Goal: Task Accomplishment & Management: Use online tool/utility

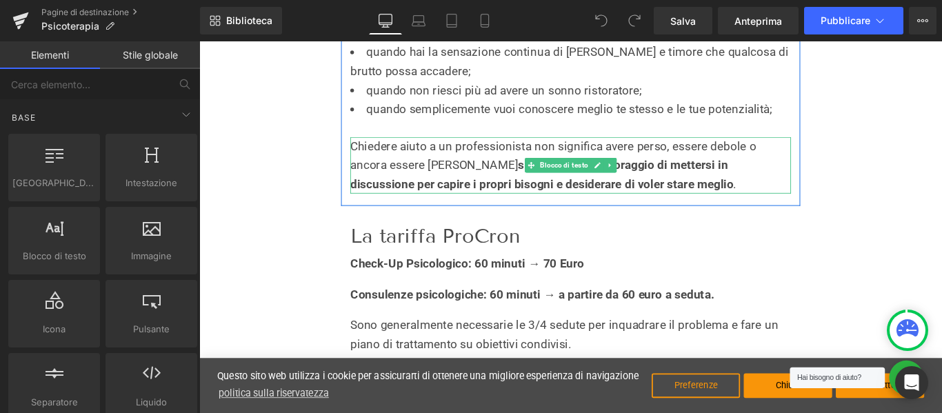
scroll to position [2000, 0]
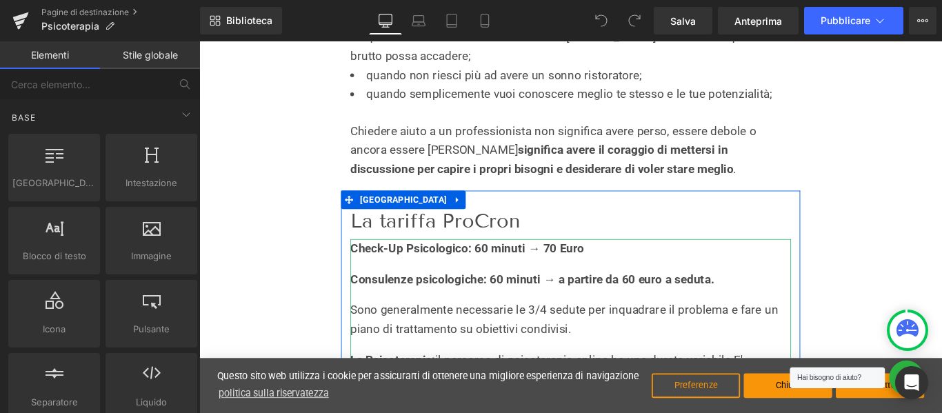
click at [533, 308] on font "0 minuti → a partire da 60 euro a seduta." at bounding box center [655, 309] width 245 height 16
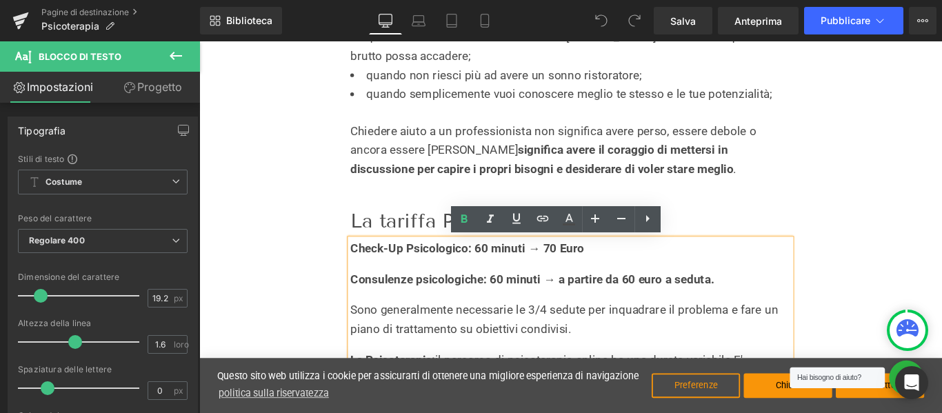
click at [533, 310] on font "0 minuti → a partire da 60 euro a seduta." at bounding box center [655, 309] width 245 height 16
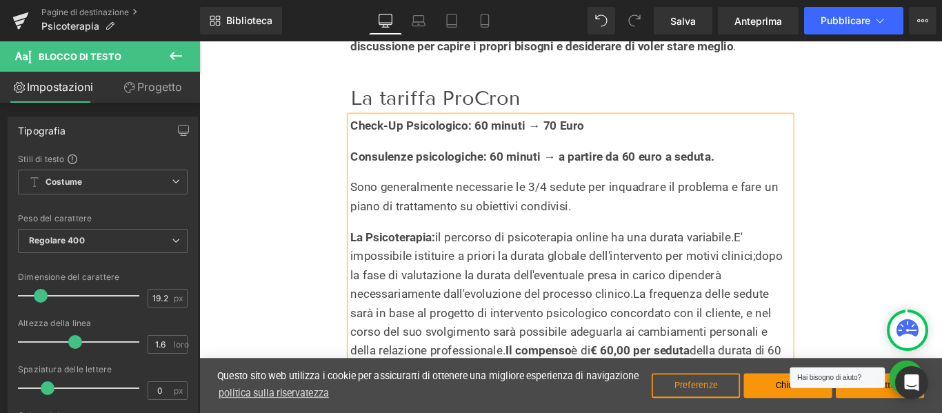
scroll to position [2206, 0]
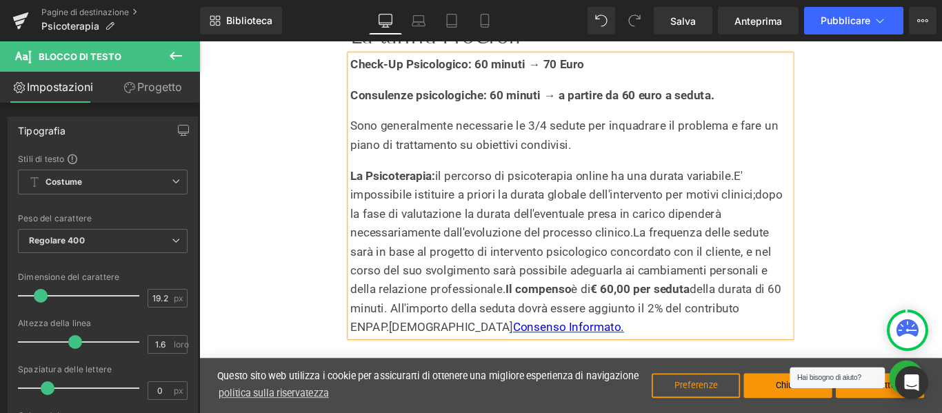
click at [638, 314] on font "€ 60,00 per seduta" at bounding box center [694, 320] width 112 height 16
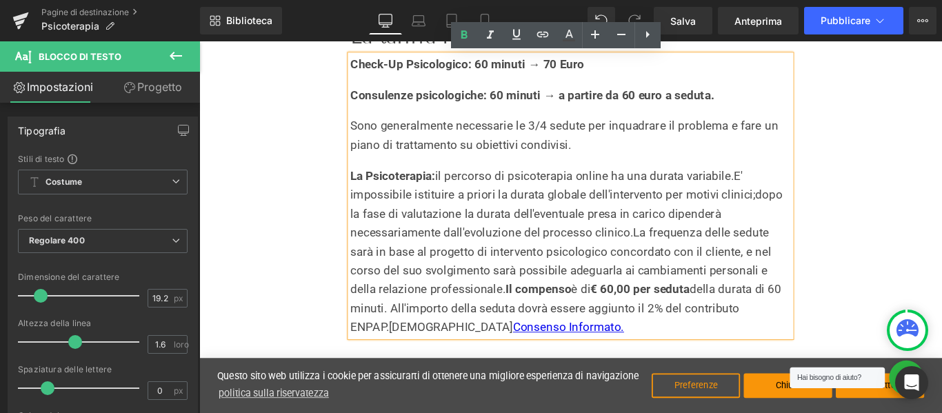
click at [672, 105] on font "0 minuti → a partire da 60 euro a seduta." at bounding box center [655, 102] width 245 height 16
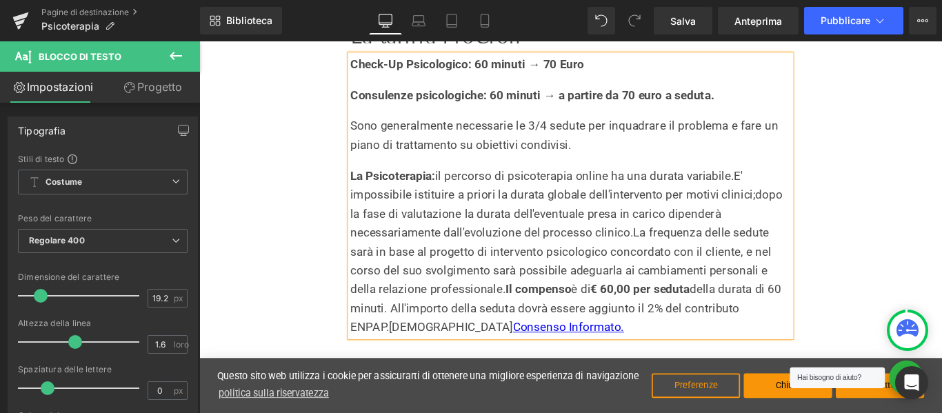
click at [638, 316] on font "€ 60,00 per seduta" at bounding box center [694, 320] width 112 height 16
click at [817, 324] on font "della durata di 60 minuti. All'importo della seduta dovrà essere aggiunto il 2%…" at bounding box center [611, 341] width 484 height 58
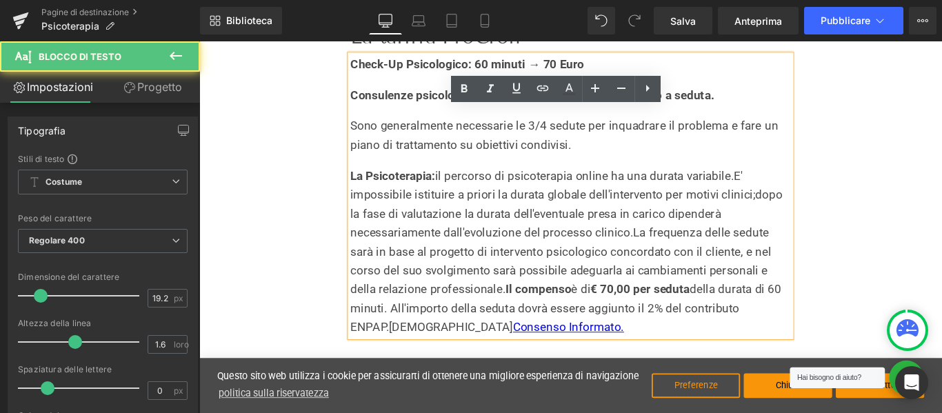
click at [819, 322] on font "della durata di 60 minuti. All'importo della seduta dovrà essere aggiunto il 2%…" at bounding box center [611, 341] width 484 height 58
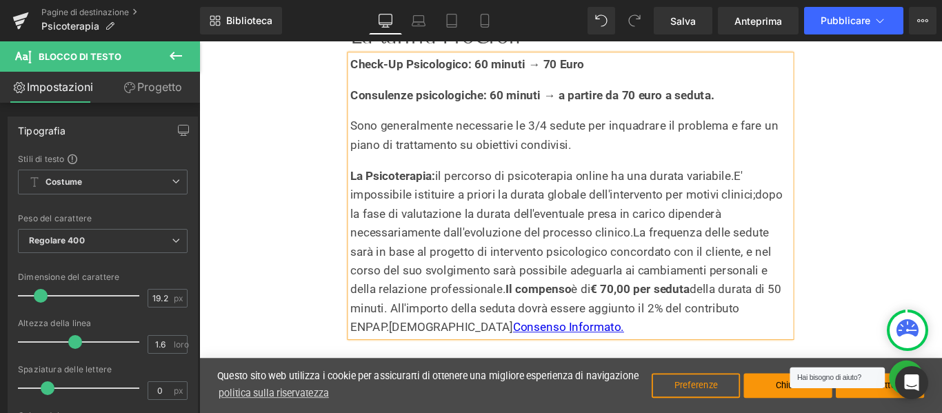
click at [523, 101] on font "Consulenze psicologiche: 6" at bounding box center [451, 102] width 164 height 16
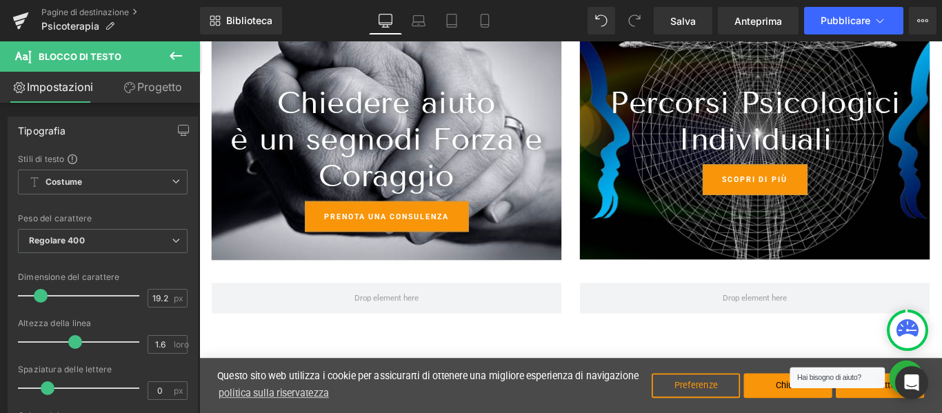
scroll to position [2965, 0]
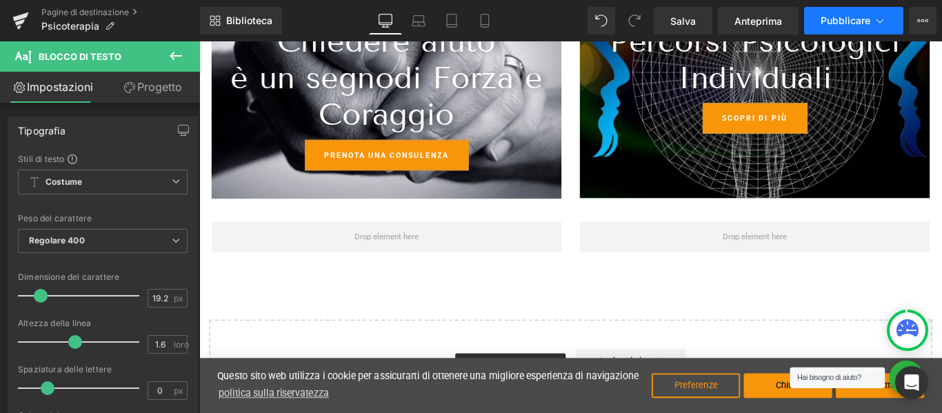
click at [841, 14] on button "Pubblicare" at bounding box center [853, 21] width 99 height 28
click at [693, 14] on span "Salva" at bounding box center [683, 21] width 26 height 14
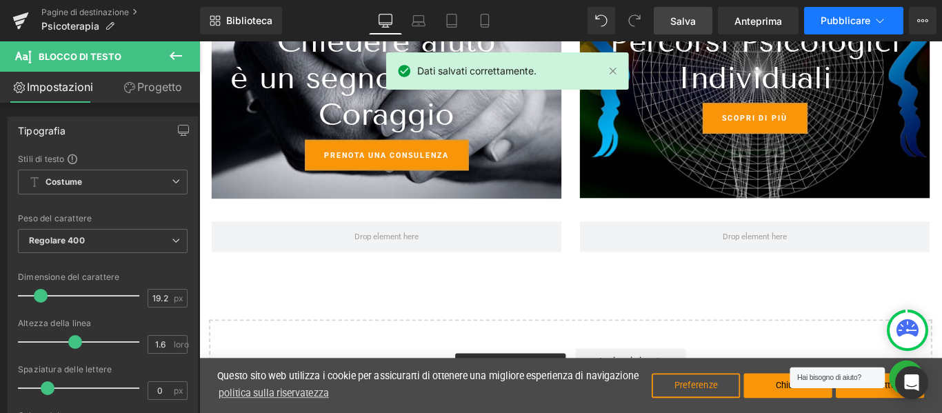
click at [853, 17] on font "Pubblicare" at bounding box center [846, 20] width 50 height 12
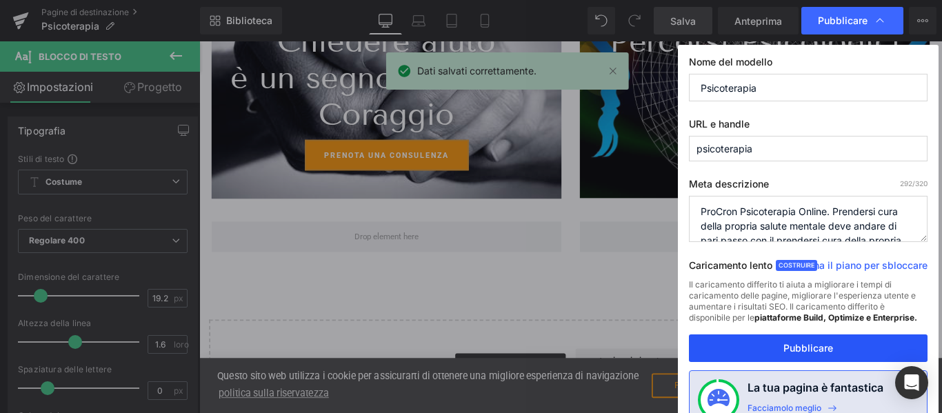
drag, startPoint x: 846, startPoint y: 352, endPoint x: 645, endPoint y: 277, distance: 214.3
click at [846, 352] on button "Pubblicare" at bounding box center [808, 348] width 239 height 28
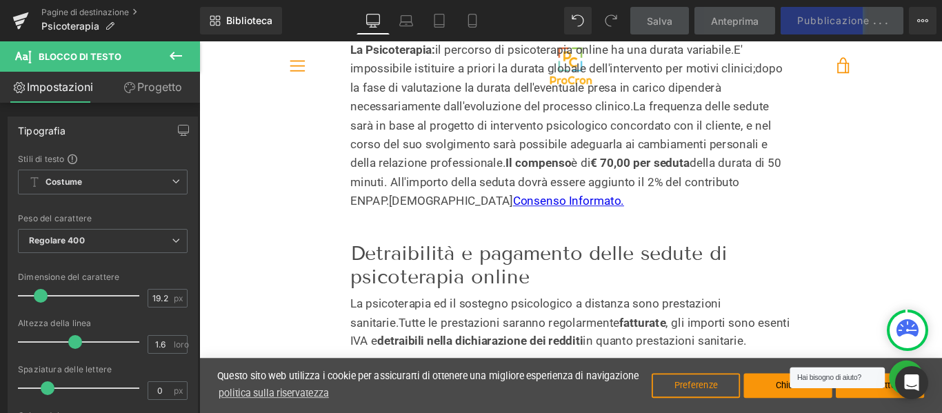
scroll to position [2344, 0]
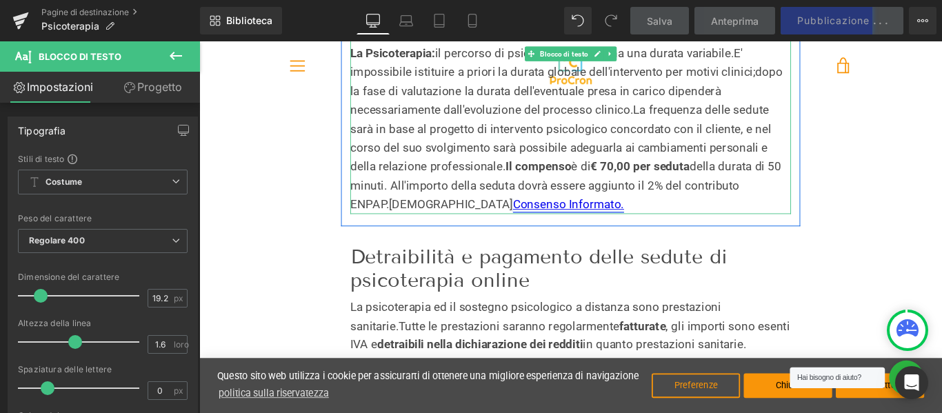
click at [552, 223] on font "Consenso Informato." at bounding box center [614, 225] width 125 height 16
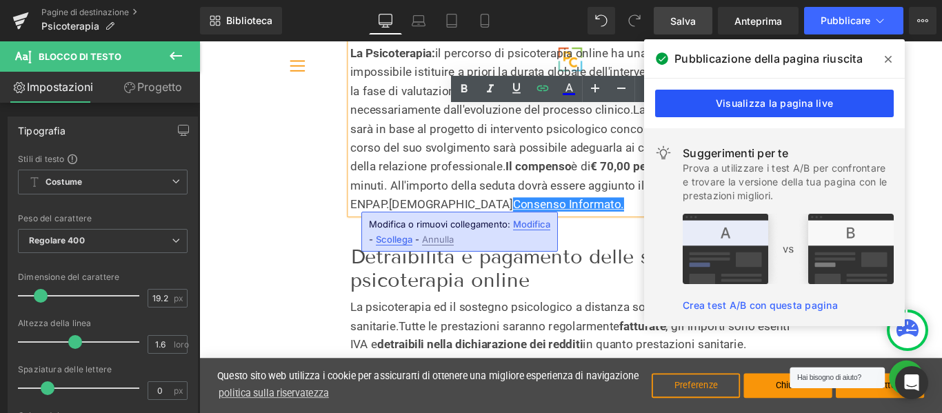
click at [792, 109] on font "Visualizza la pagina live" at bounding box center [774, 103] width 117 height 12
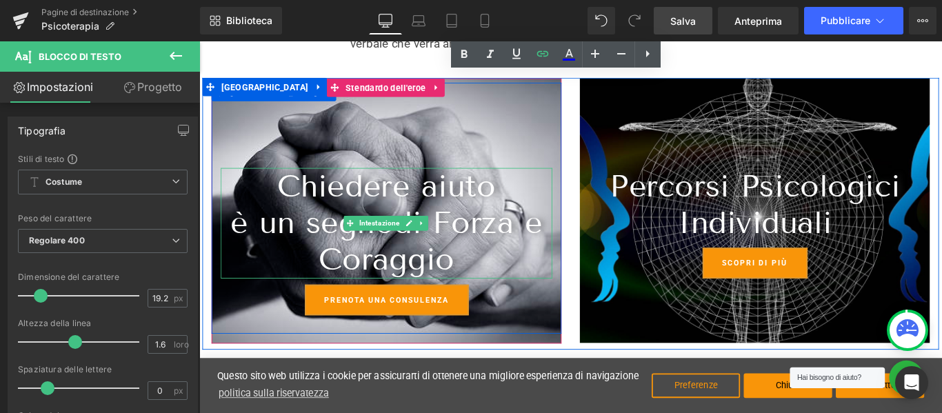
scroll to position [2827, 0]
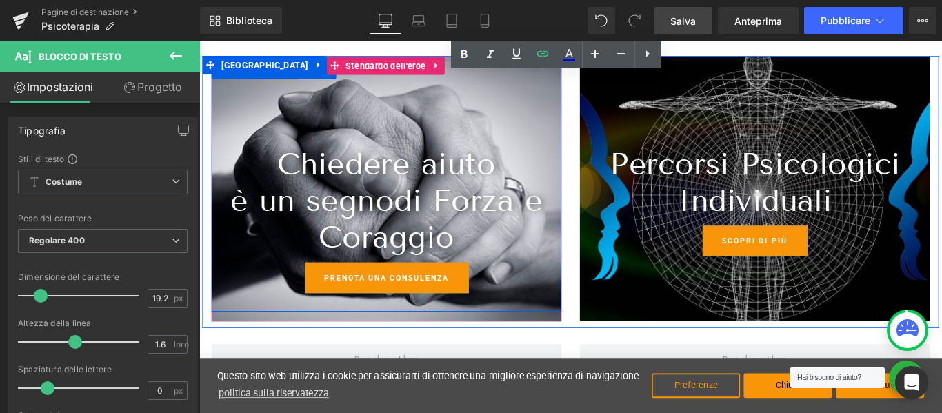
click at [394, 303] on div "PRENOTA UNA CONSULENZA Pulsante" at bounding box center [409, 307] width 372 height 34
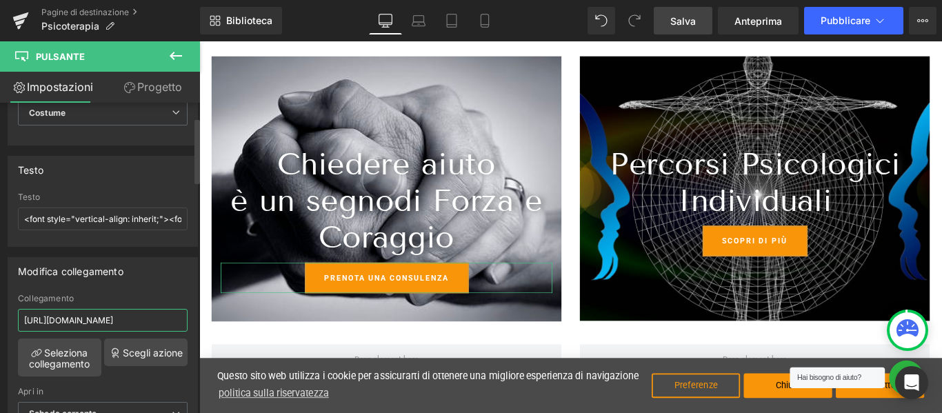
scroll to position [0, 41]
drag, startPoint x: 23, startPoint y: 319, endPoint x: 183, endPoint y: 323, distance: 160.0
click at [183, 323] on div "[URL][DOMAIN_NAME] Collegamento [URL][DOMAIN_NAME] Seleziona collegamento Scegl…" at bounding box center [102, 370] width 189 height 152
click at [67, 362] on font "Seleziona collegamento" at bounding box center [59, 358] width 61 height 23
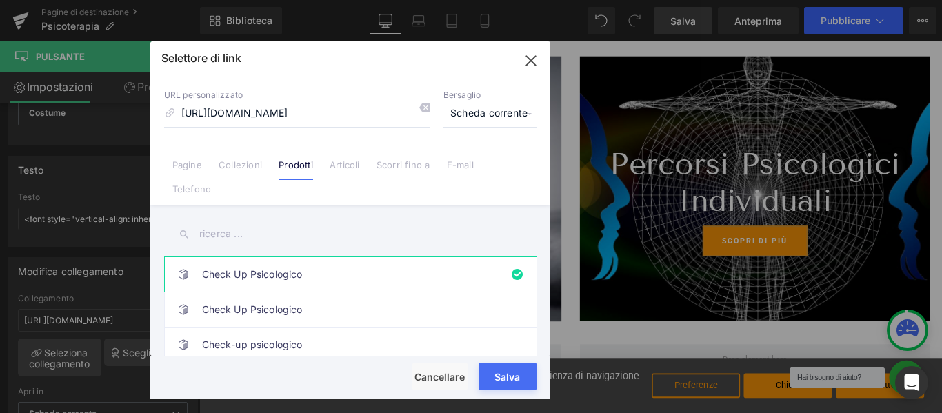
click at [499, 371] on font "Salva" at bounding box center [507, 377] width 26 height 12
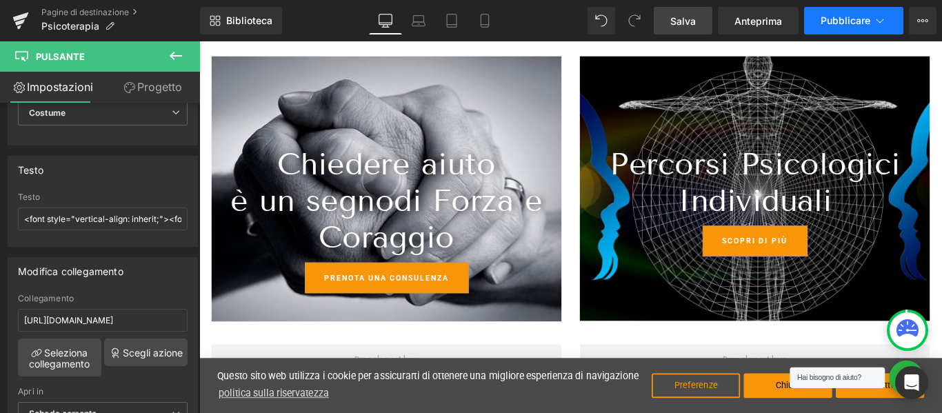
click at [857, 20] on font "Pubblicare" at bounding box center [846, 20] width 50 height 12
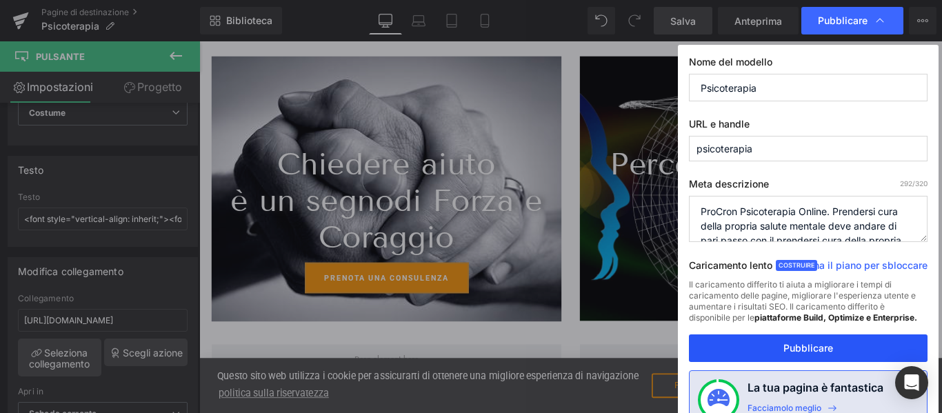
drag, startPoint x: 830, startPoint y: 349, endPoint x: 701, endPoint y: 334, distance: 130.4
click at [830, 349] on font "Pubblicare" at bounding box center [808, 348] width 50 height 12
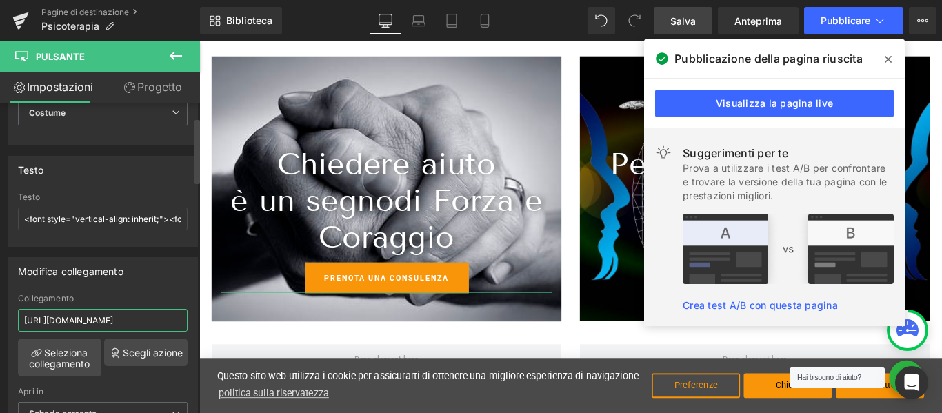
click at [70, 314] on input "[URL][DOMAIN_NAME]" at bounding box center [103, 320] width 170 height 23
drag, startPoint x: 23, startPoint y: 319, endPoint x: 186, endPoint y: 324, distance: 163.5
click at [186, 324] on div "[URL][DOMAIN_NAME] Collegamento [URL][DOMAIN_NAME] Seleziona collegamento Scegl…" at bounding box center [102, 370] width 189 height 152
click at [137, 345] on link "Scegli azione" at bounding box center [145, 353] width 83 height 28
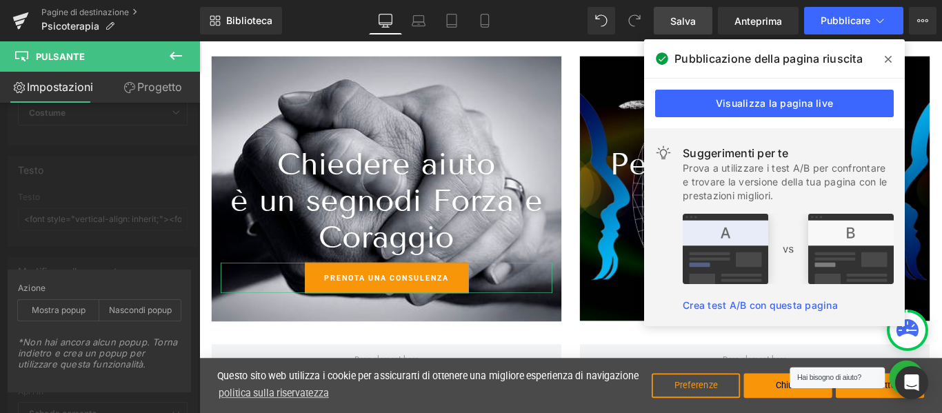
click at [142, 88] on font "Progetto" at bounding box center [159, 87] width 45 height 14
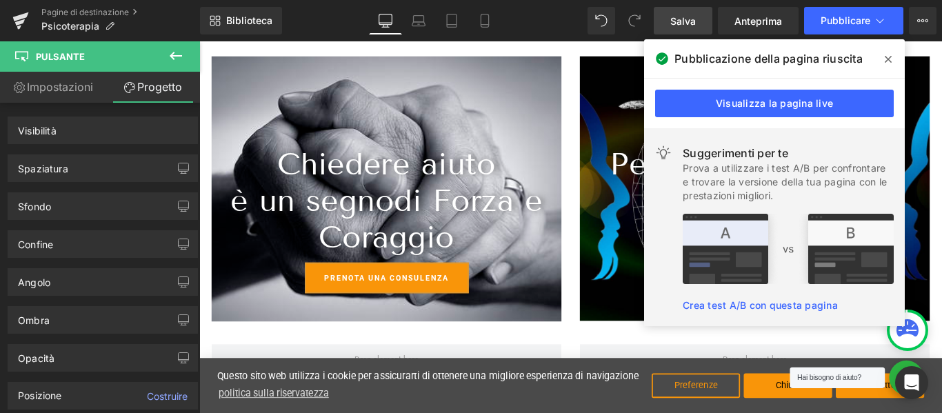
click at [94, 56] on span "Pulsante" at bounding box center [83, 56] width 138 height 30
click at [178, 54] on icon at bounding box center [176, 56] width 17 height 17
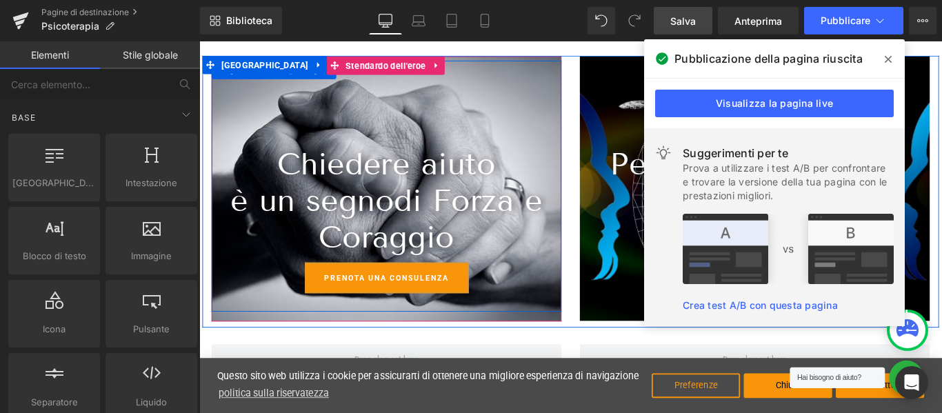
click at [384, 302] on span at bounding box center [382, 307] width 14 height 17
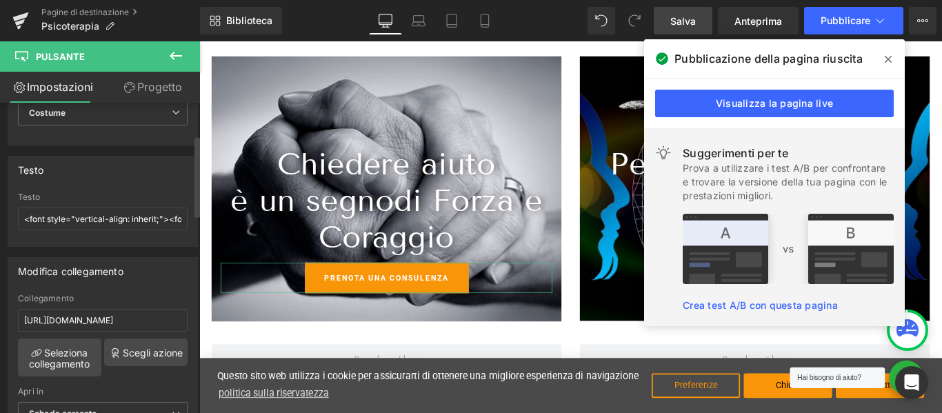
scroll to position [138, 0]
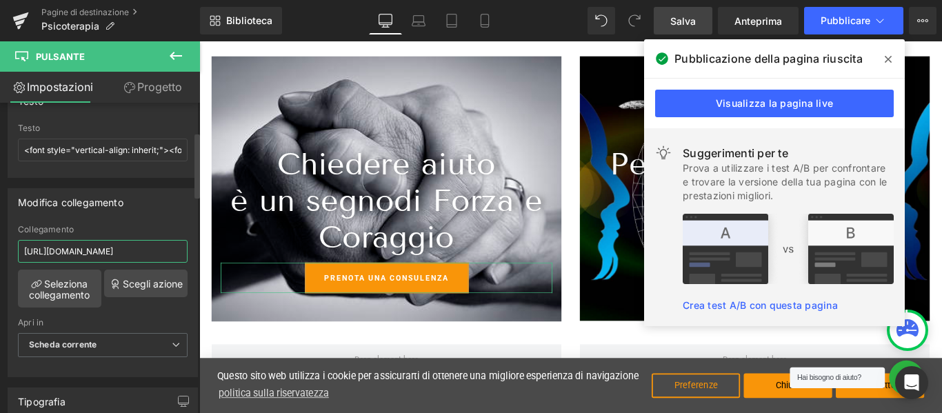
click at [113, 248] on input "[URL][DOMAIN_NAME]" at bounding box center [103, 251] width 170 height 23
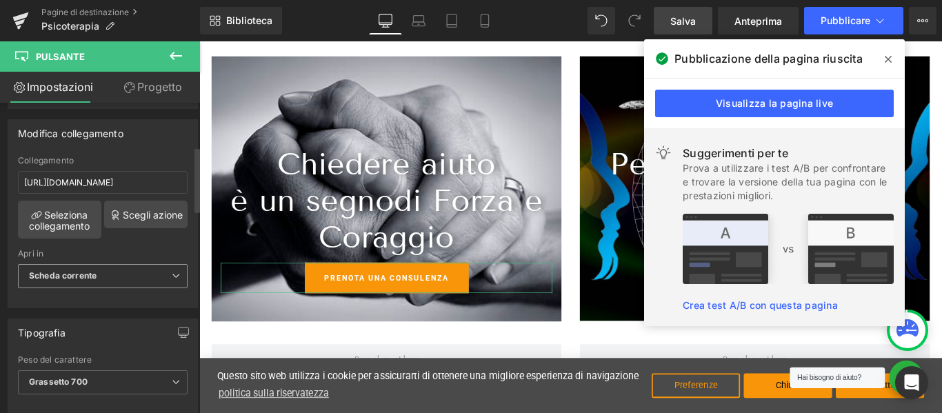
click at [108, 281] on span "Scheda corrente" at bounding box center [103, 276] width 170 height 24
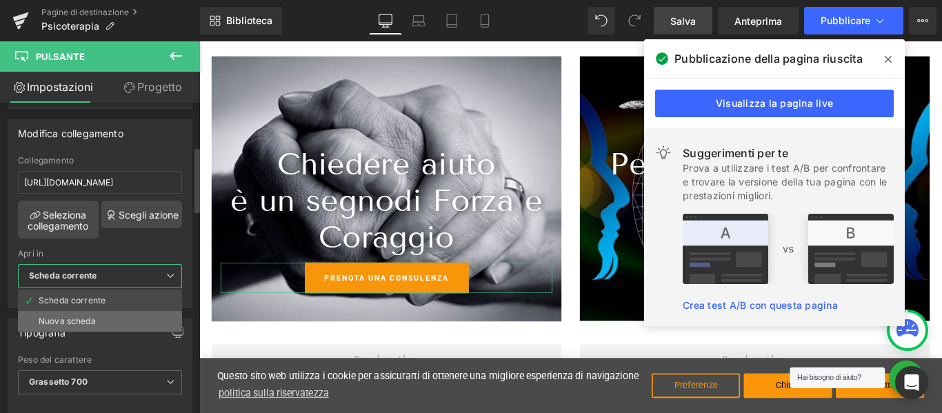
click at [103, 319] on li "Nuova scheda" at bounding box center [100, 321] width 164 height 21
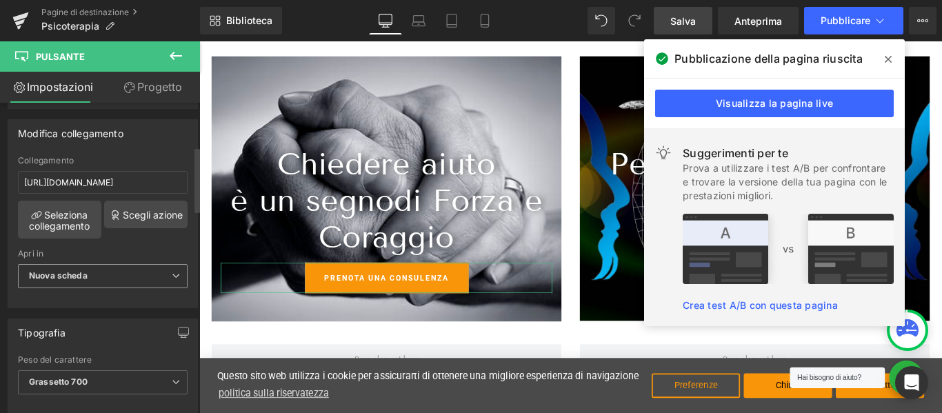
click at [107, 285] on span "Nuova scheda" at bounding box center [103, 276] width 170 height 24
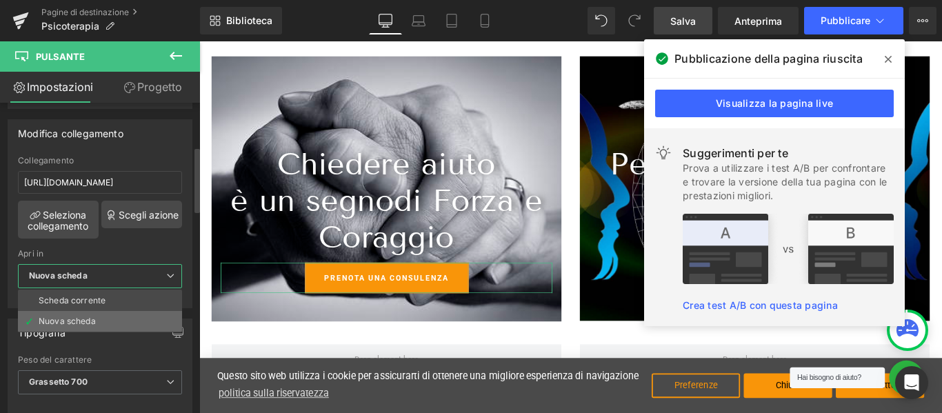
click at [103, 316] on li "Nuova scheda" at bounding box center [100, 321] width 164 height 21
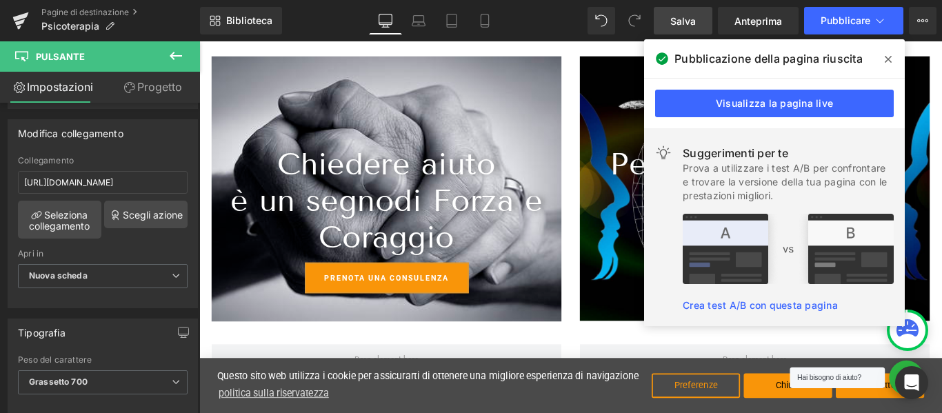
click at [669, 25] on link "Salva" at bounding box center [683, 21] width 59 height 28
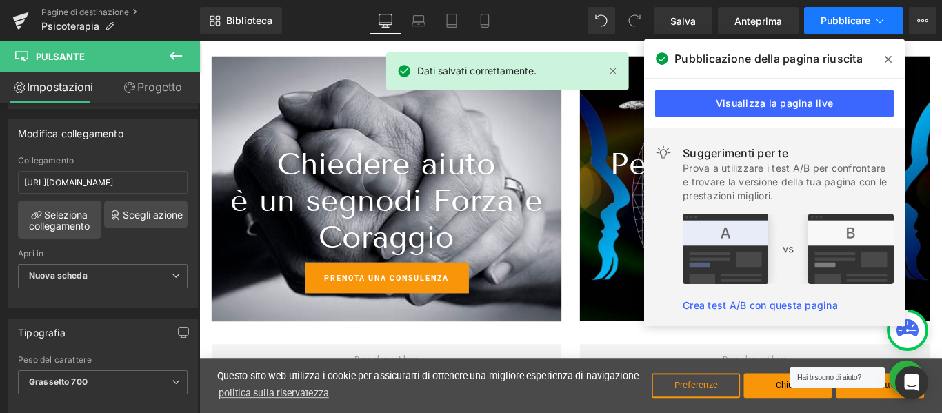
click at [836, 18] on font "Pubblicare" at bounding box center [846, 20] width 50 height 12
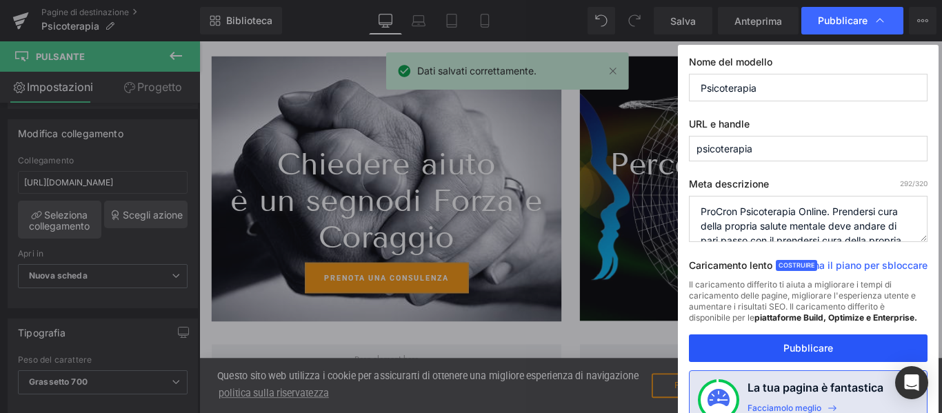
click at [850, 352] on button "Pubblicare" at bounding box center [808, 348] width 239 height 28
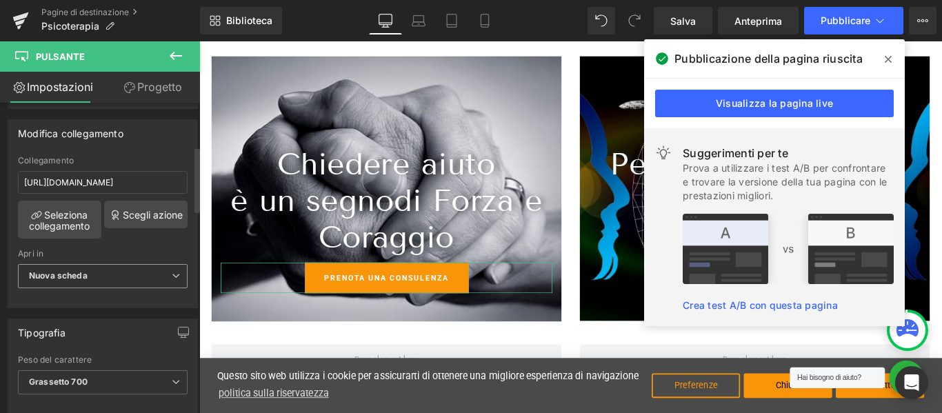
click at [74, 272] on font "Nuova scheda" at bounding box center [58, 275] width 59 height 10
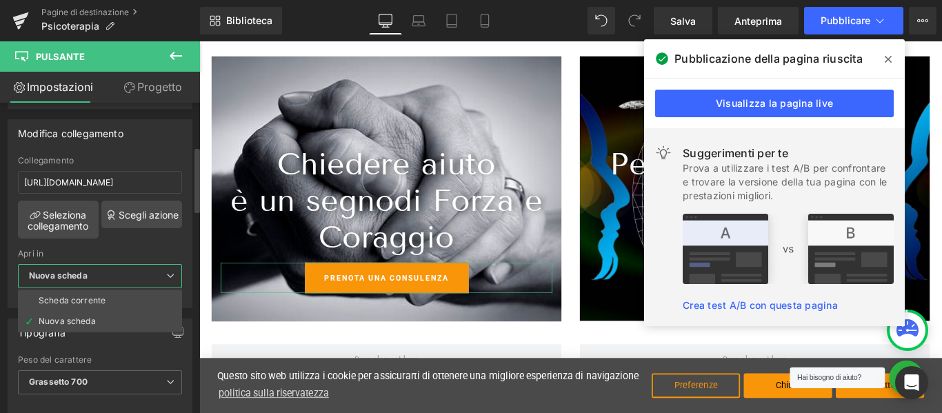
click at [67, 296] on font "Scheda corrente" at bounding box center [72, 300] width 67 height 10
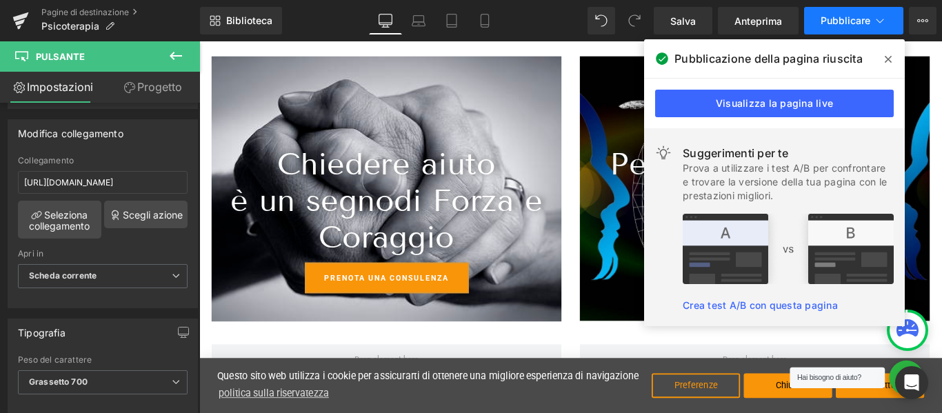
click at [838, 23] on font "Pubblicare" at bounding box center [846, 20] width 50 height 12
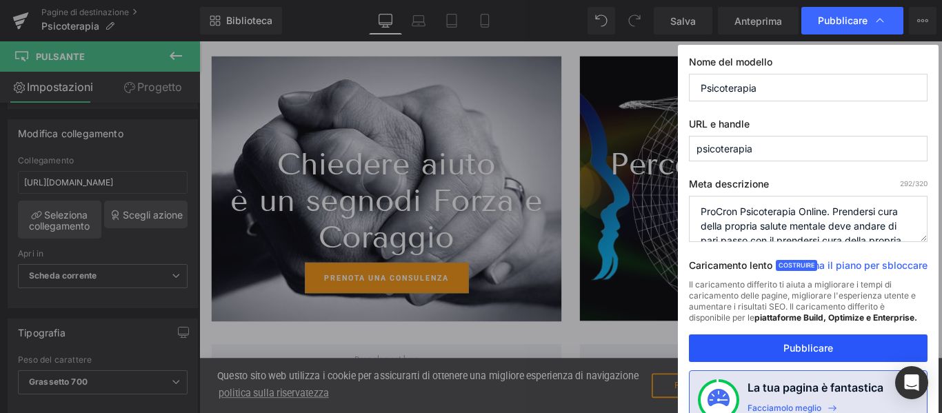
click at [785, 350] on font "Pubblicare" at bounding box center [808, 348] width 50 height 12
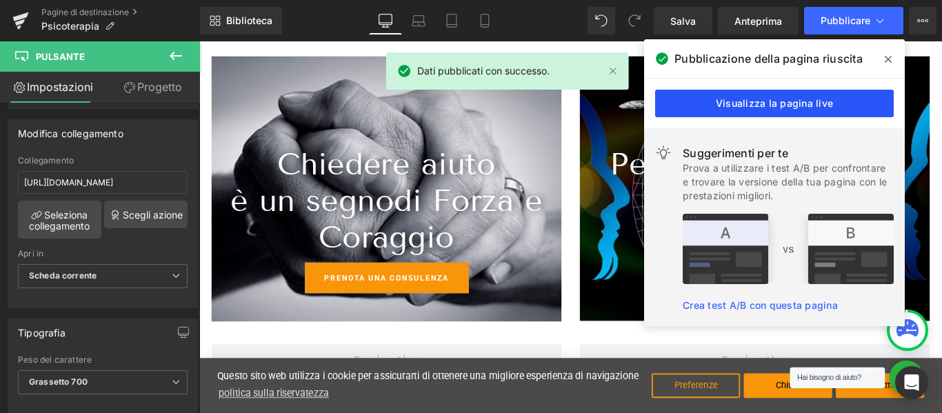
click at [792, 94] on link "Visualizza la pagina live" at bounding box center [774, 104] width 239 height 28
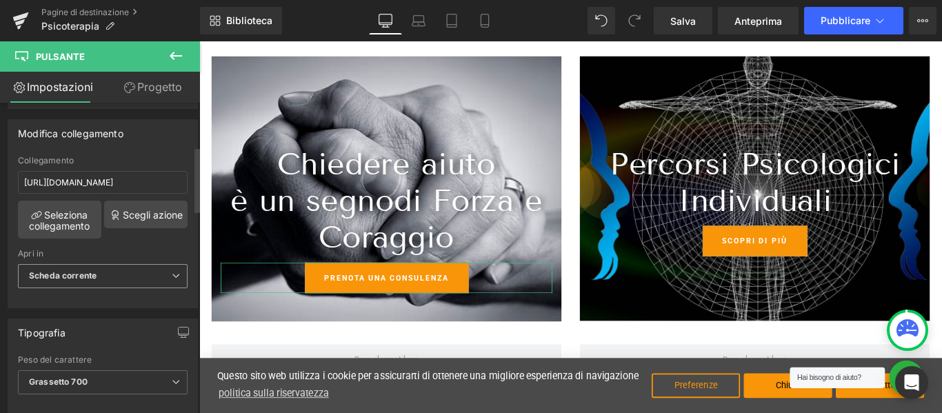
click at [137, 281] on span "Scheda corrente" at bounding box center [103, 276] width 170 height 24
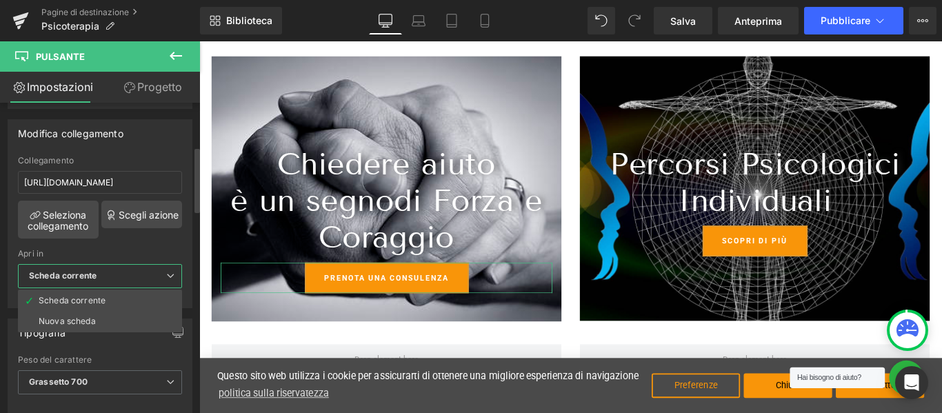
click at [137, 319] on li "Nuova scheda" at bounding box center [100, 321] width 164 height 21
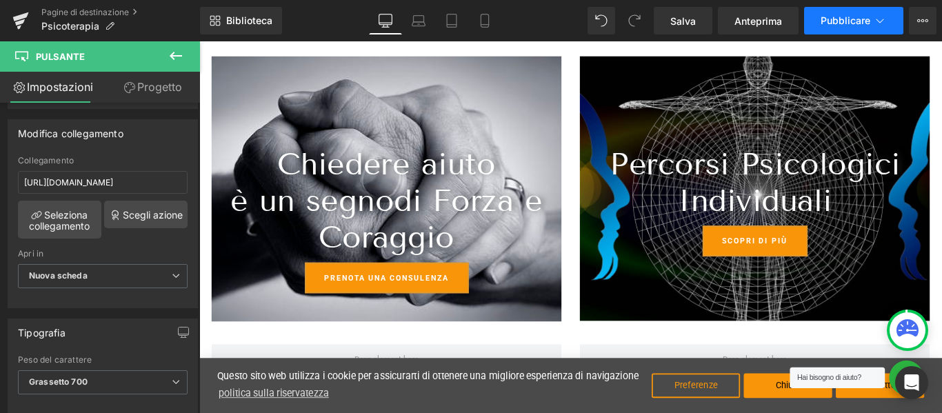
click at [846, 21] on font "Pubblicare" at bounding box center [846, 20] width 50 height 12
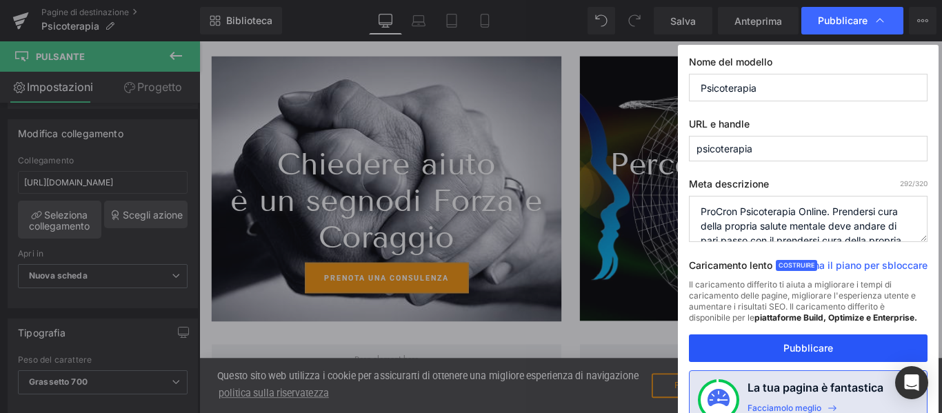
drag, startPoint x: 783, startPoint y: 348, endPoint x: 648, endPoint y: 348, distance: 134.5
click at [783, 348] on button "Pubblicare" at bounding box center [808, 348] width 239 height 28
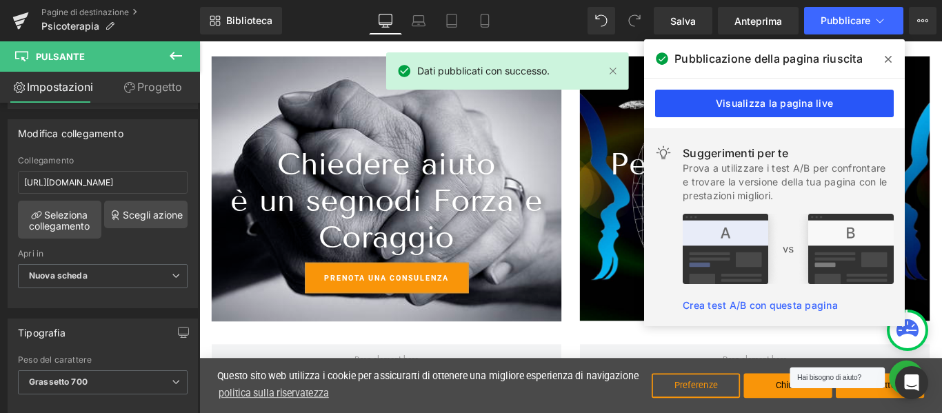
click at [752, 103] on font "Visualizza la pagina live" at bounding box center [774, 103] width 117 height 12
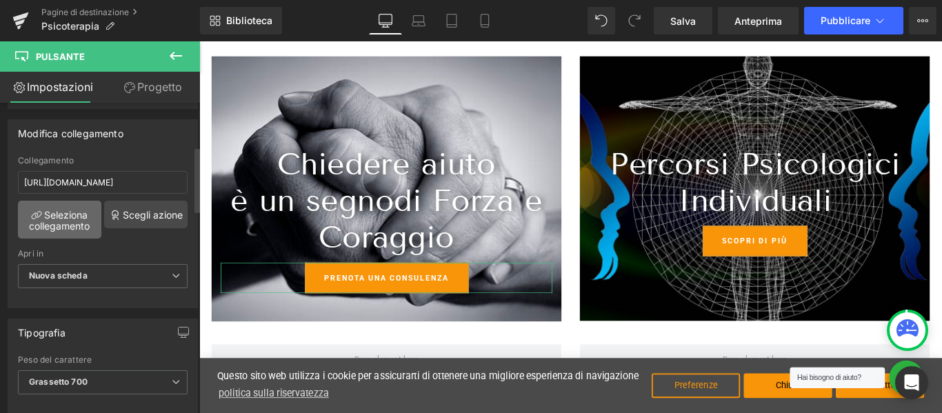
click at [69, 228] on font "Seleziona collegamento" at bounding box center [59, 220] width 61 height 23
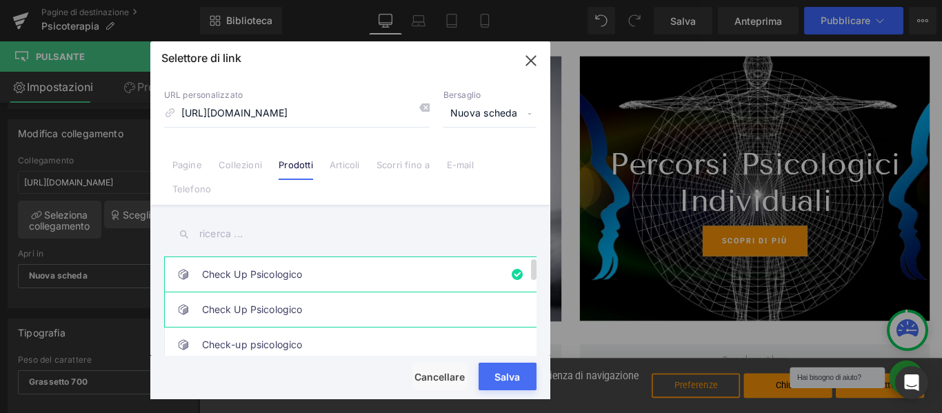
click at [281, 316] on link "Check Up Psicologico" at bounding box center [353, 309] width 303 height 34
type input "/products/video-consulenza"
click at [507, 382] on font "Salva" at bounding box center [507, 377] width 26 height 12
type input "/products/video-consulenza"
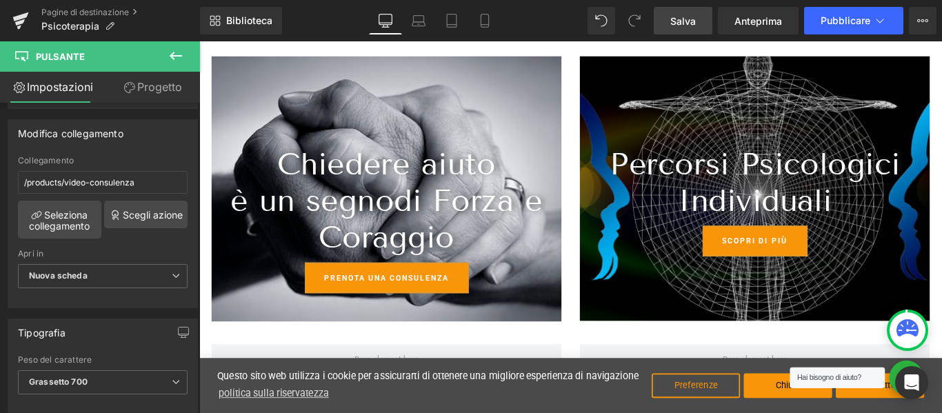
click at [687, 24] on font "Salva" at bounding box center [683, 21] width 26 height 12
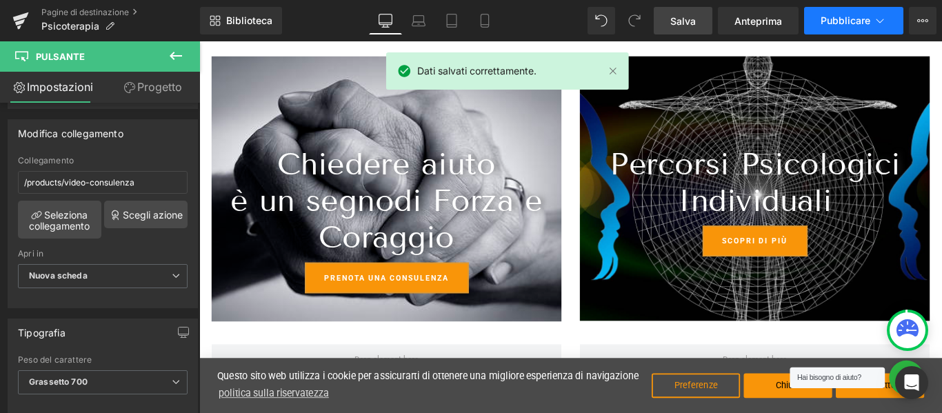
click at [832, 24] on font "Pubblicare" at bounding box center [846, 20] width 50 height 12
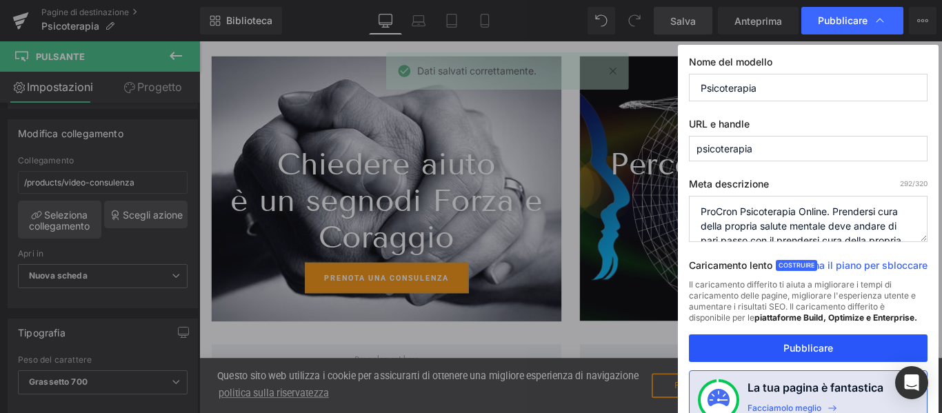
drag, startPoint x: 826, startPoint y: 348, endPoint x: 697, endPoint y: 354, distance: 129.1
click at [826, 348] on font "Pubblicare" at bounding box center [808, 348] width 50 height 12
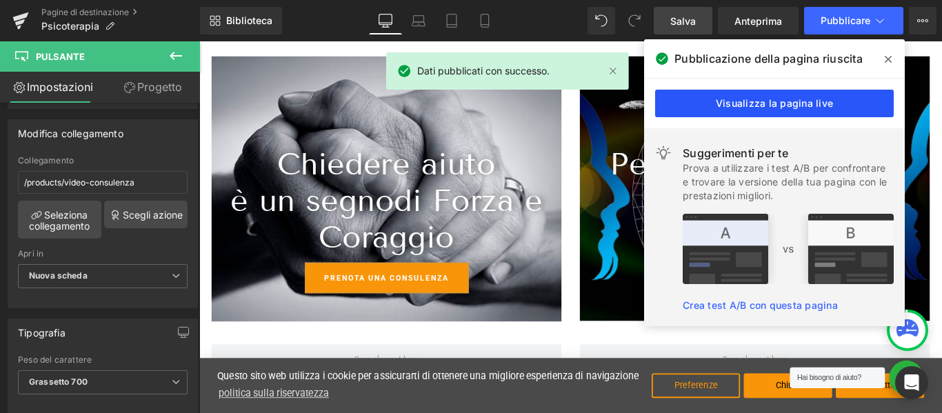
click at [780, 110] on link "Visualizza la pagina live" at bounding box center [774, 104] width 239 height 28
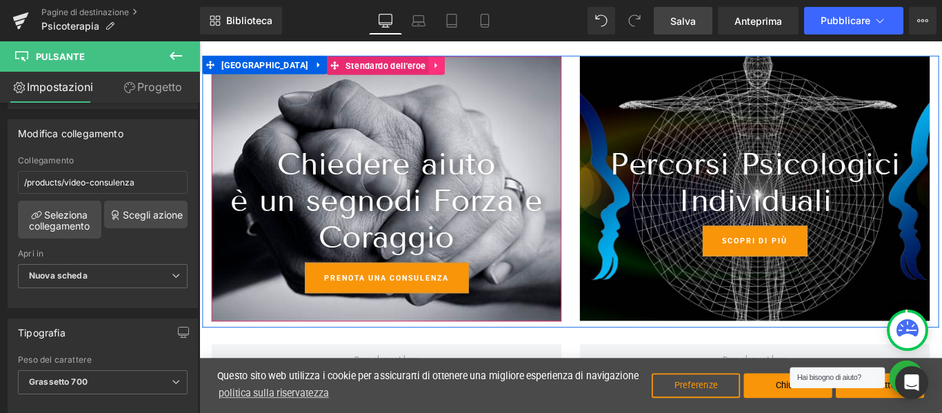
click at [465, 63] on icon at bounding box center [466, 68] width 10 height 10
click at [470, 64] on icon at bounding box center [475, 68] width 10 height 10
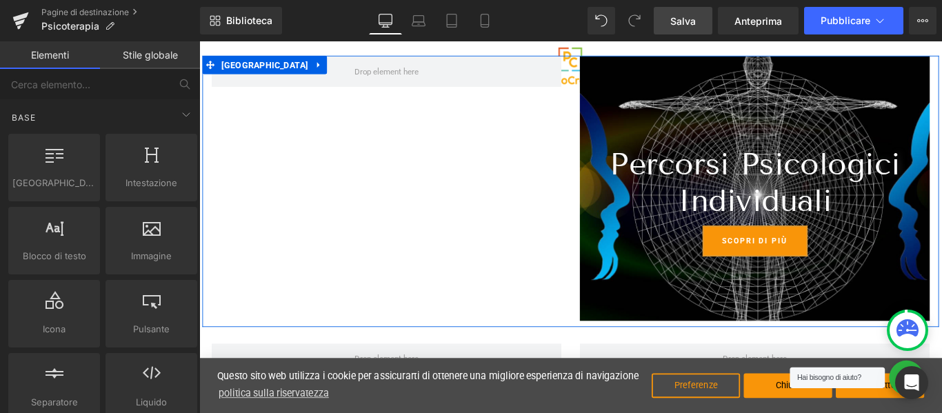
scroll to position [2758, 0]
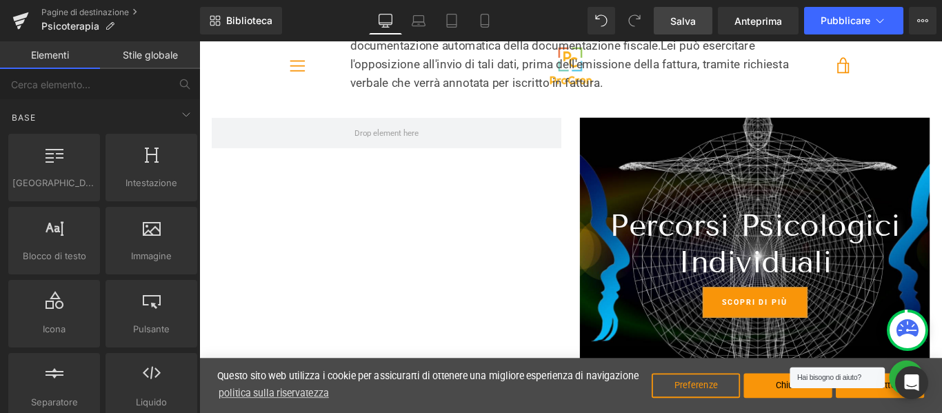
click at [689, 21] on font "Salva" at bounding box center [683, 21] width 26 height 12
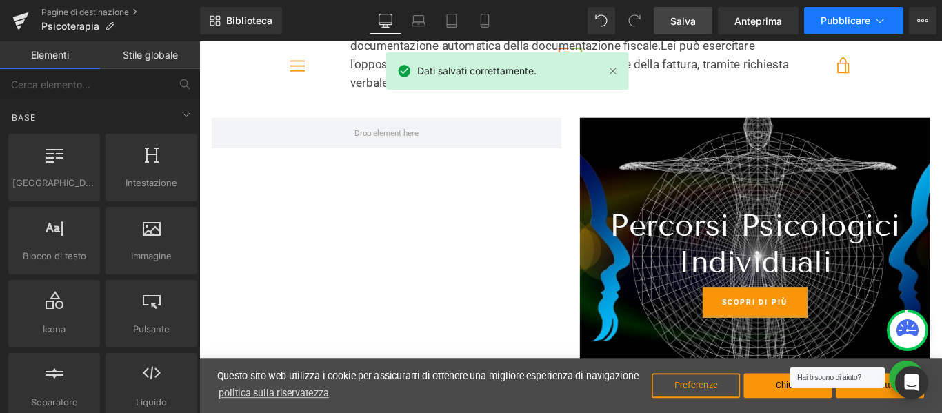
click at [840, 20] on font "Pubblicare" at bounding box center [846, 20] width 50 height 12
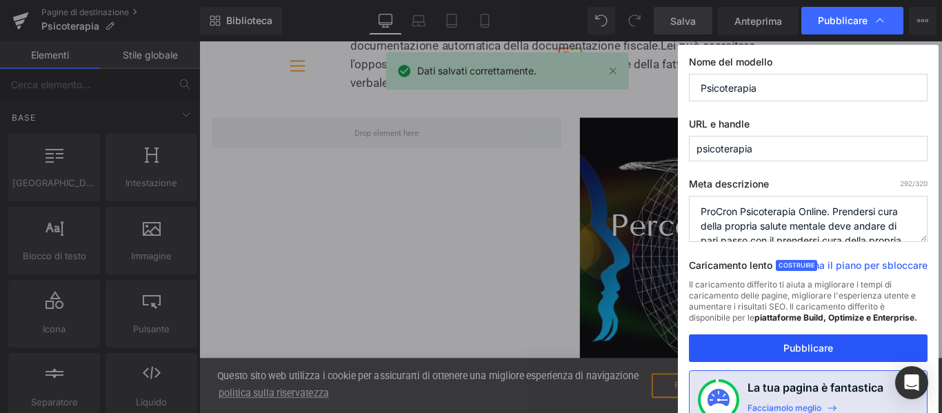
drag, startPoint x: 822, startPoint y: 350, endPoint x: 607, endPoint y: 312, distance: 217.8
click at [822, 350] on font "Pubblicare" at bounding box center [808, 348] width 50 height 12
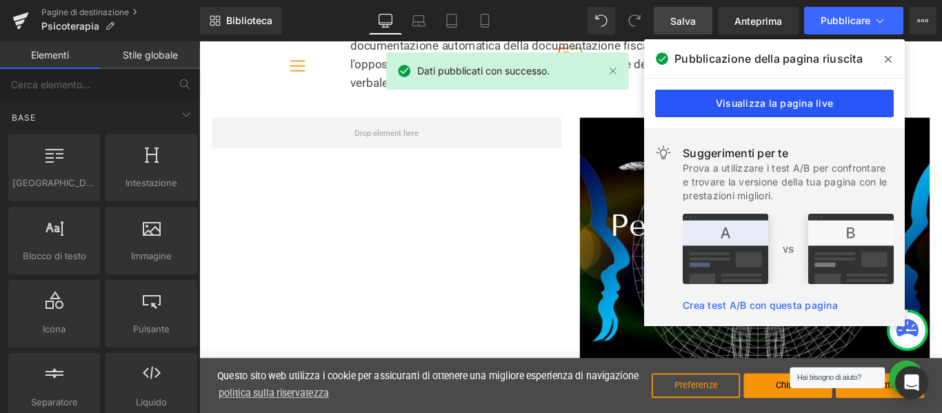
click at [793, 104] on font "Visualizza la pagina live" at bounding box center [774, 103] width 117 height 12
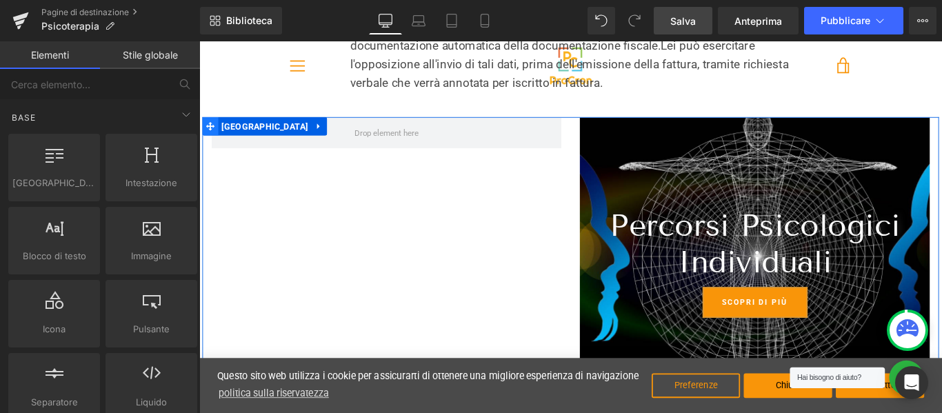
click at [209, 131] on icon at bounding box center [212, 136] width 10 height 10
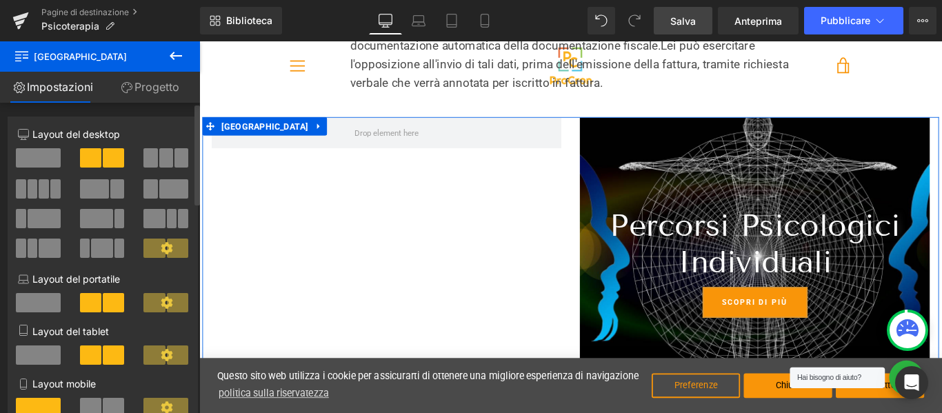
click at [21, 149] on span at bounding box center [38, 157] width 45 height 19
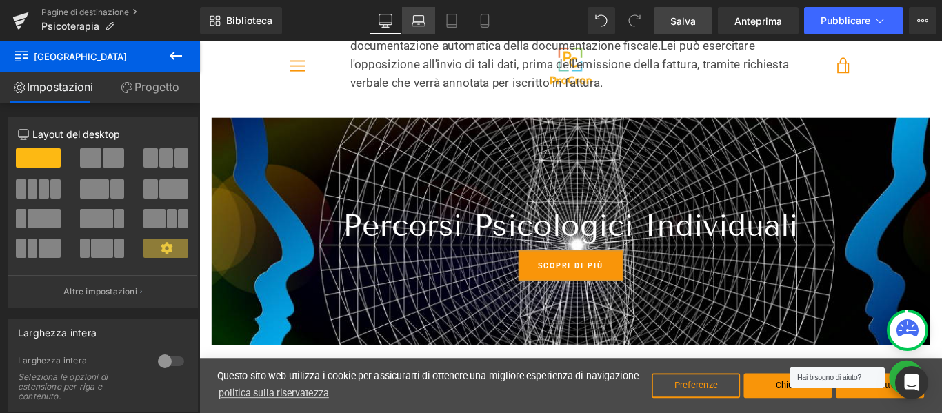
click at [427, 21] on link "Computer portatile" at bounding box center [418, 21] width 33 height 28
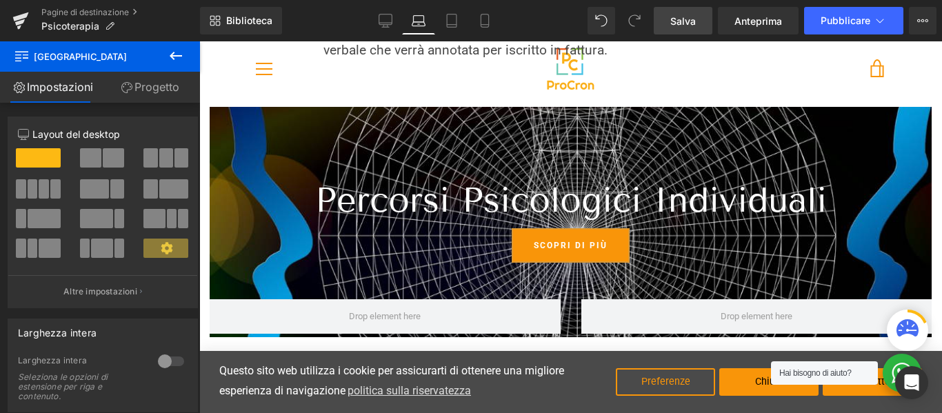
scroll to position [2720, 0]
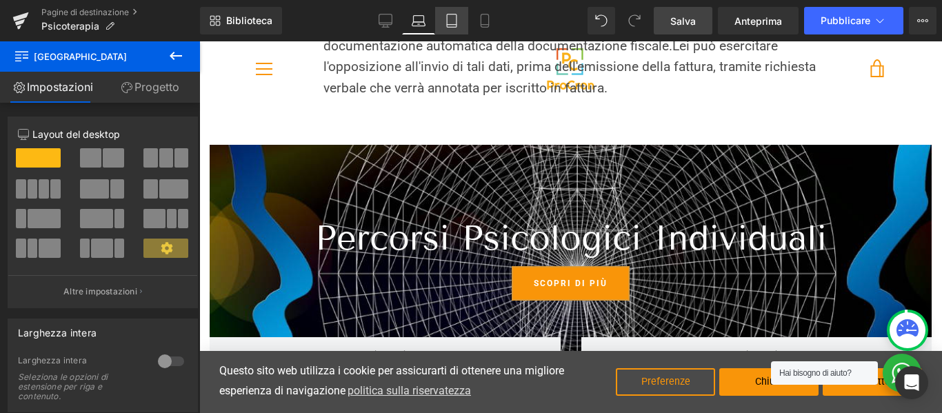
click at [448, 19] on icon at bounding box center [452, 21] width 14 height 14
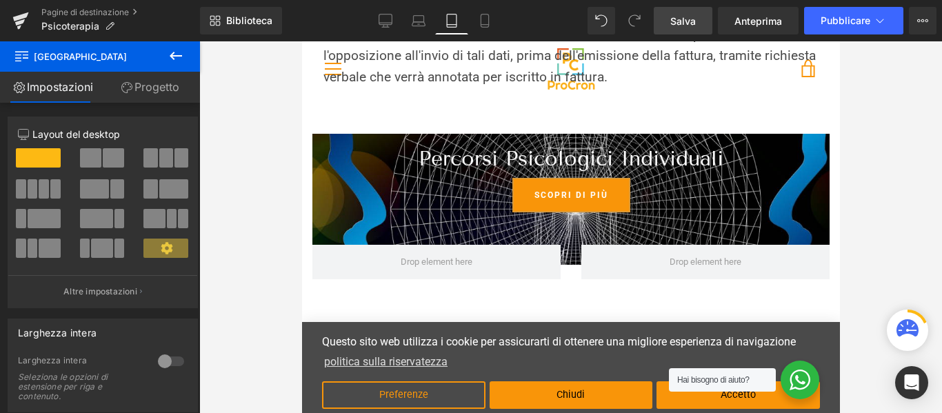
scroll to position [2709, 0]
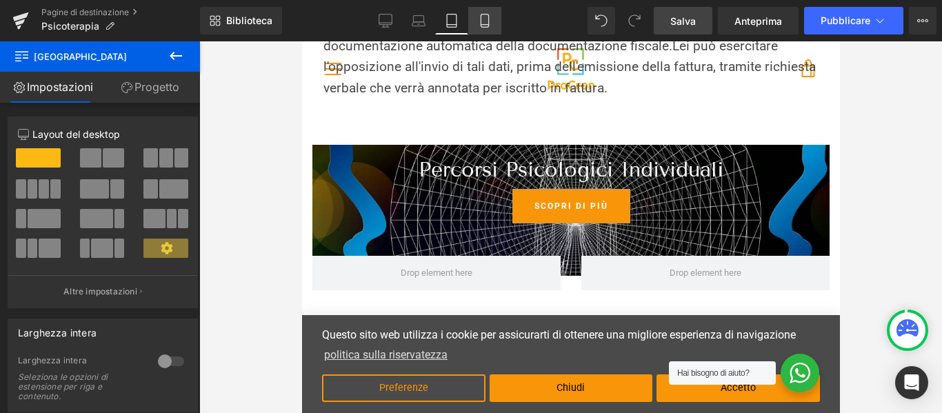
click at [481, 18] on icon at bounding box center [485, 20] width 8 height 13
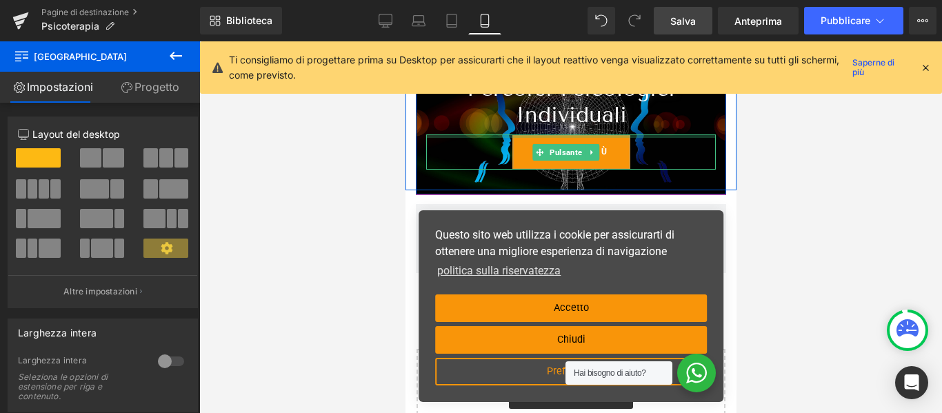
scroll to position [3232, 0]
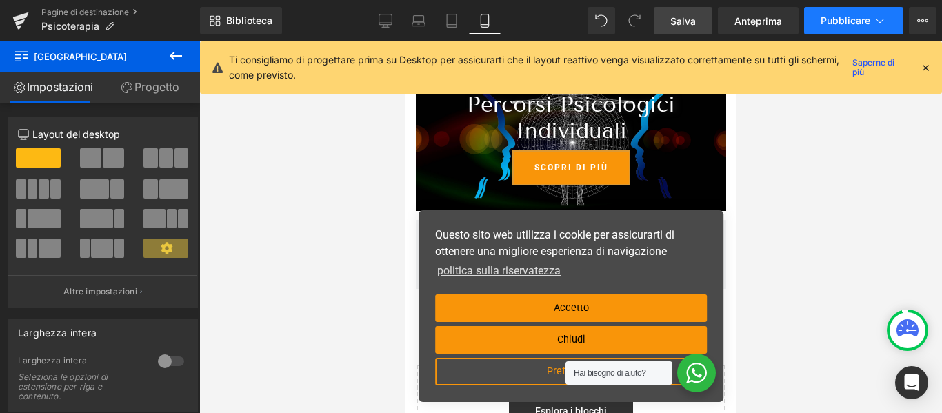
click at [855, 23] on font "Pubblicare" at bounding box center [846, 20] width 50 height 12
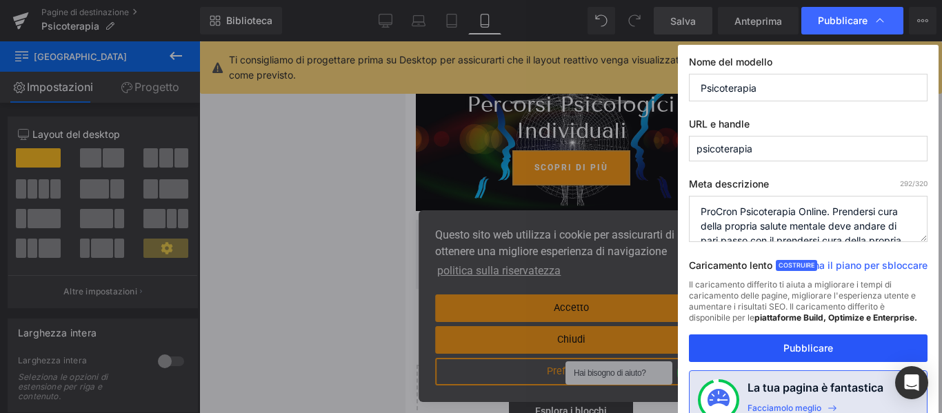
click at [860, 339] on button "Pubblicare" at bounding box center [808, 348] width 239 height 28
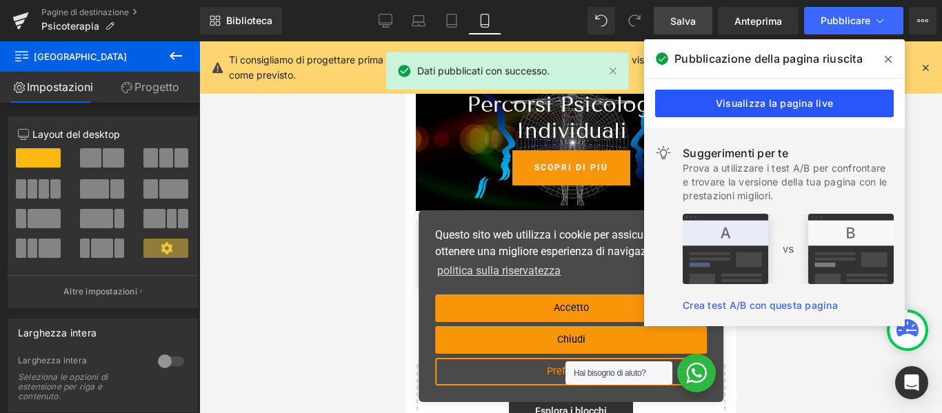
click at [754, 114] on link "Visualizza la pagina live" at bounding box center [774, 104] width 239 height 28
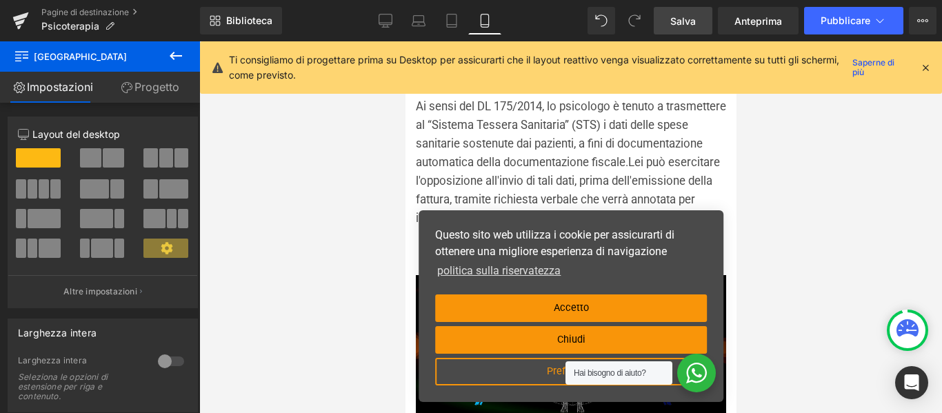
scroll to position [2818, 0]
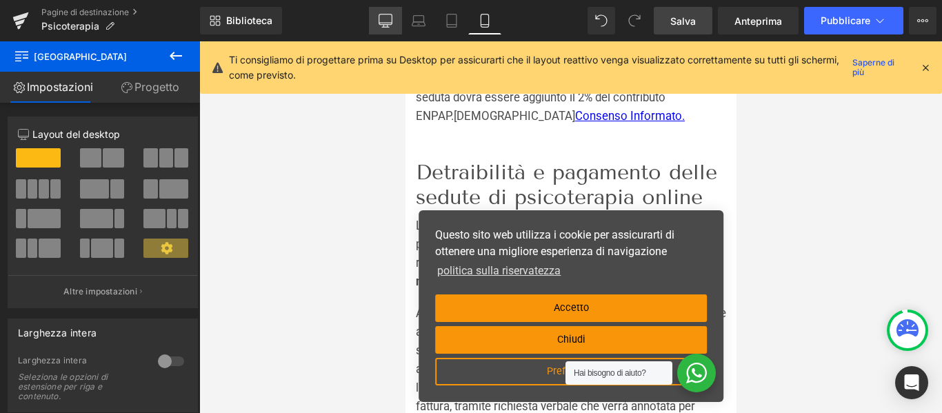
click at [388, 23] on icon at bounding box center [386, 21] width 14 height 14
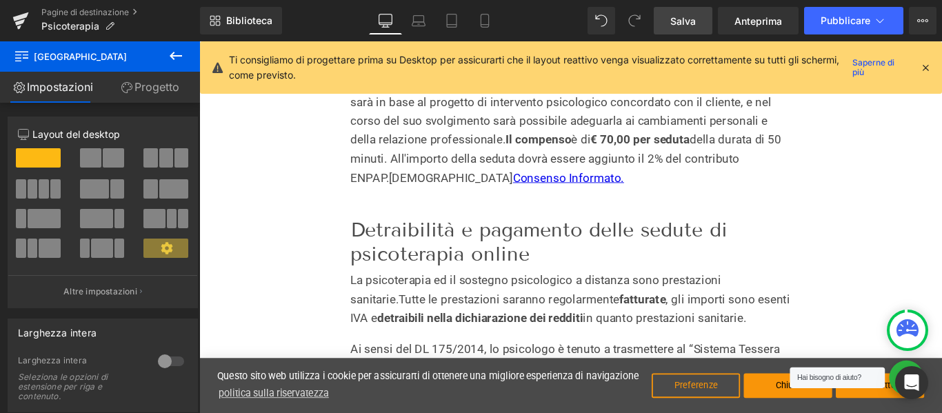
scroll to position [2291, 0]
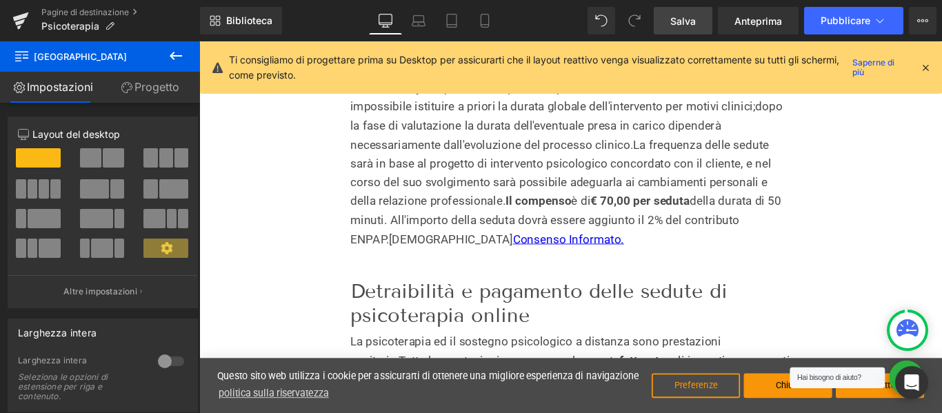
click at [922, 72] on icon at bounding box center [925, 67] width 12 height 12
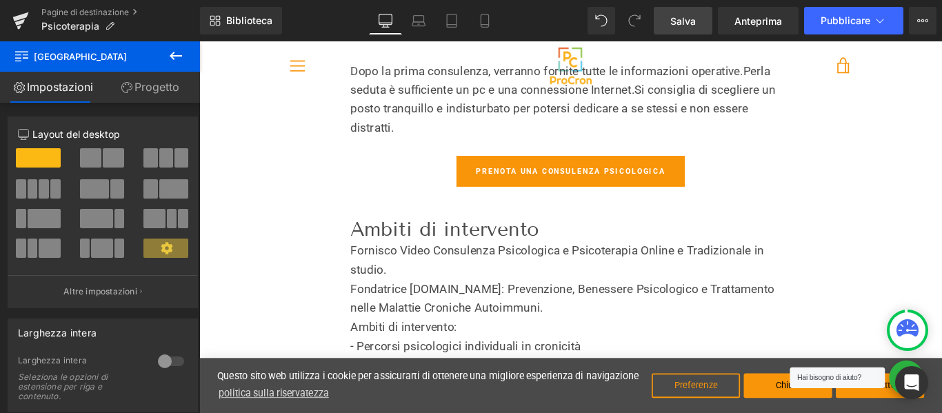
scroll to position [843, 0]
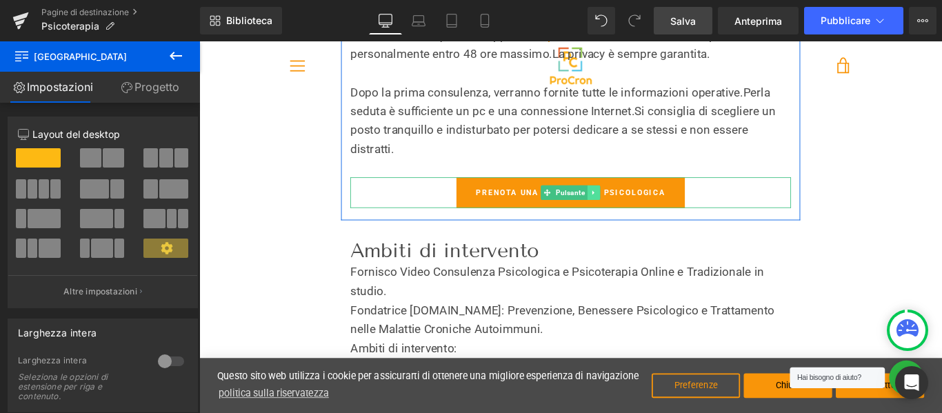
click at [639, 208] on icon at bounding box center [643, 212] width 8 height 8
click at [634, 211] on icon at bounding box center [636, 212] width 8 height 8
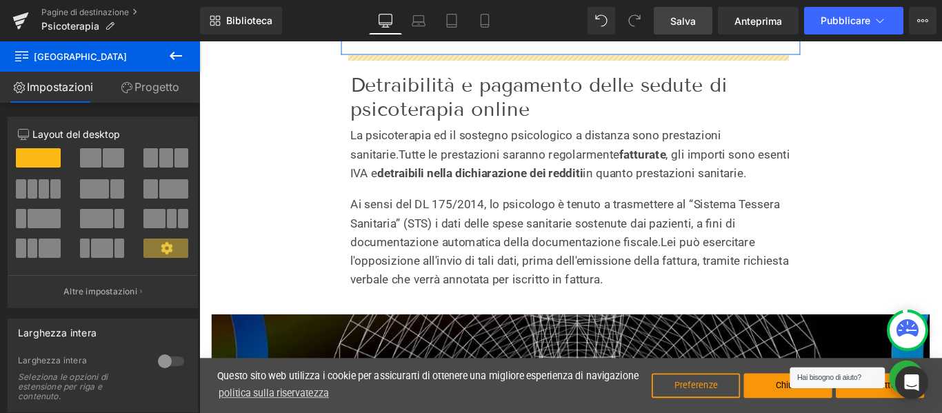
scroll to position [2651, 0]
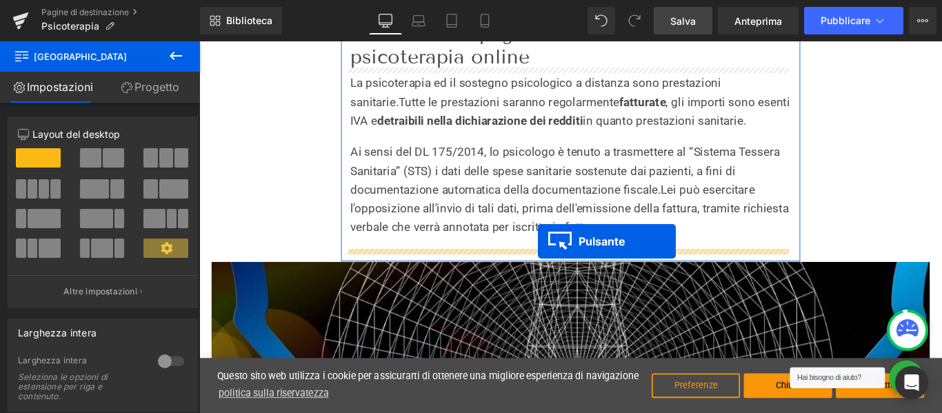
drag, startPoint x: 585, startPoint y: 108, endPoint x: 580, endPoint y: 266, distance: 158.0
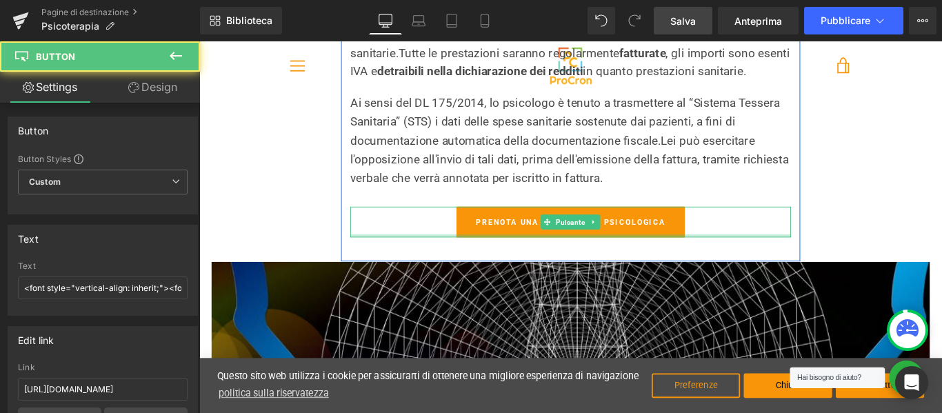
scroll to position [2596, 0]
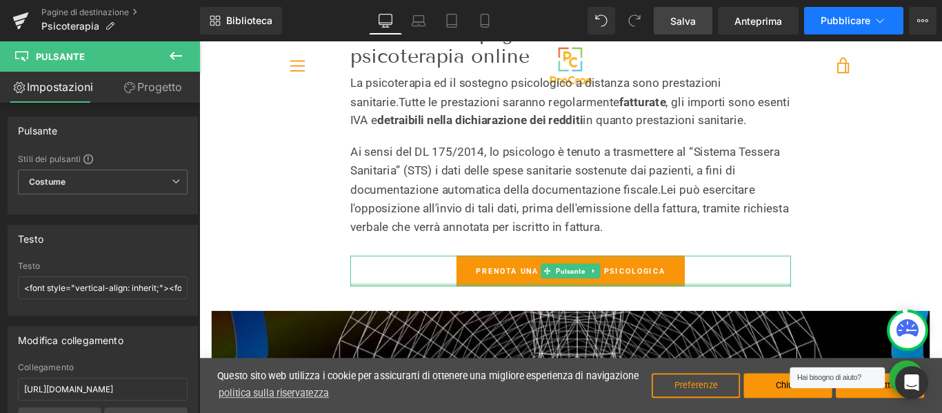
click at [838, 17] on font "Pubblicare" at bounding box center [846, 20] width 50 height 12
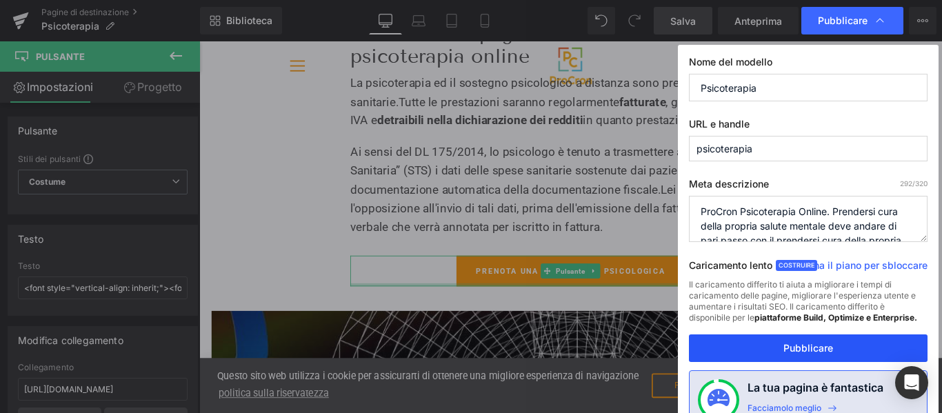
click at [823, 348] on font "Pubblicare" at bounding box center [808, 348] width 50 height 12
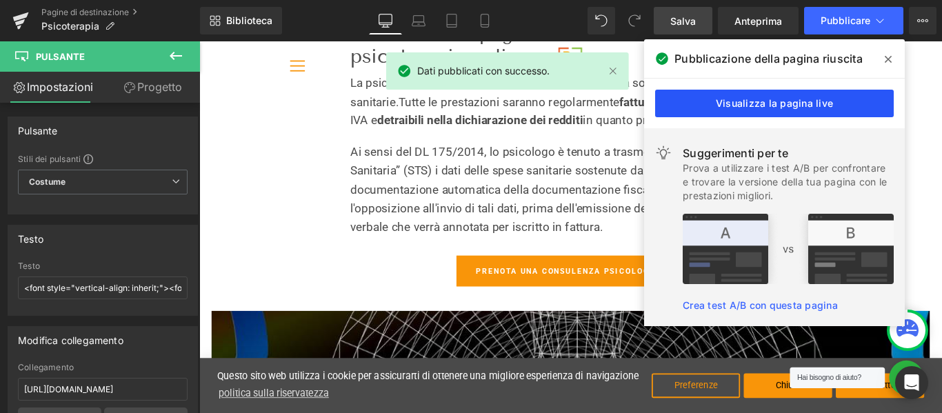
click at [747, 105] on font "Visualizza la pagina live" at bounding box center [774, 103] width 117 height 12
